Goal: Check status: Check status

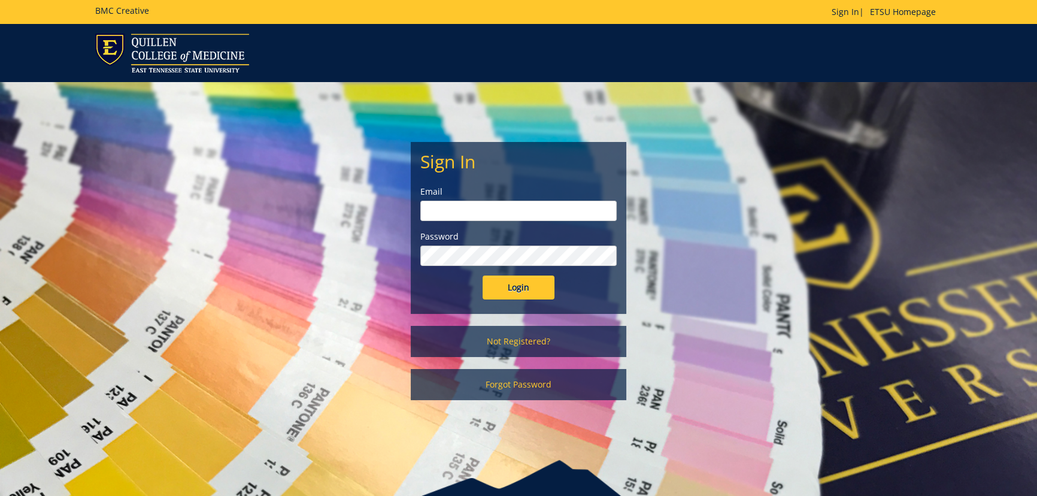
type input "[EMAIL_ADDRESS][DOMAIN_NAME]"
click at [508, 293] on input "Login" at bounding box center [519, 287] width 72 height 24
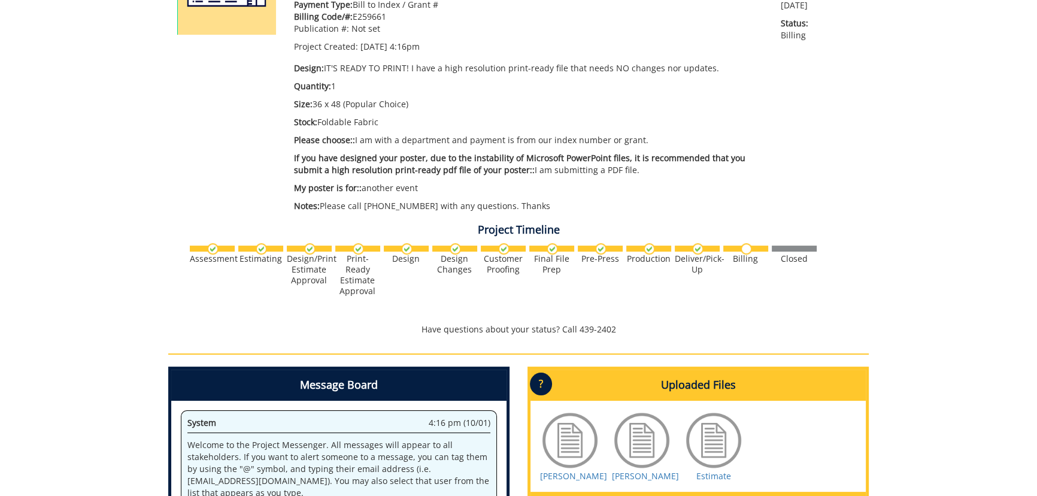
scroll to position [381, 0]
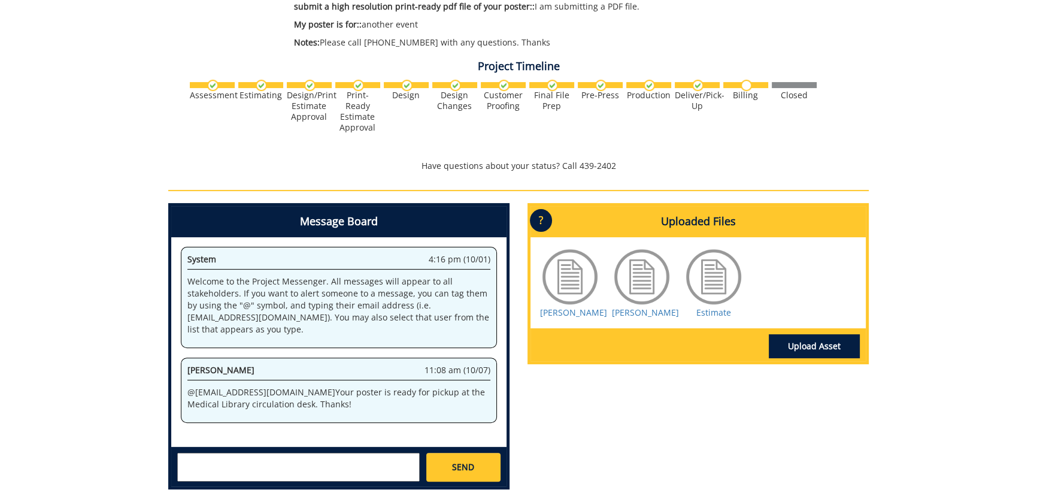
drag, startPoint x: 322, startPoint y: 401, endPoint x: 187, endPoint y: 389, distance: 134.6
click at [189, 390] on p "@ johnsonja16@etsu.edu Your poster is ready for pickup at the Medical Library c…" at bounding box center [338, 398] width 303 height 24
copy p "@ johnsonja16@etsu.edu Your poster is ready for pickup at the Medical Library c…"
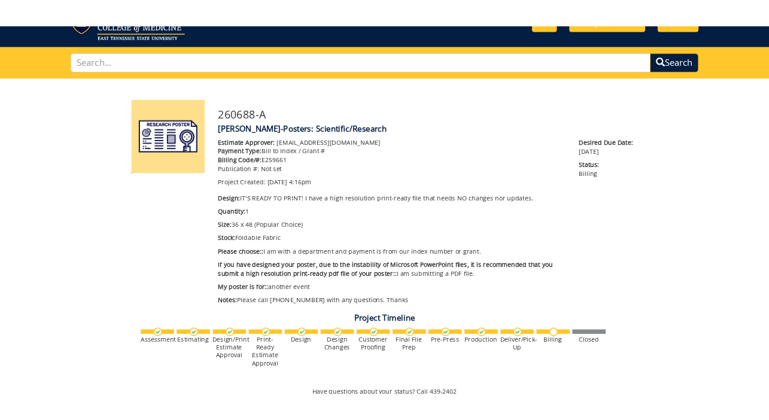
scroll to position [0, 0]
